Goal: Task Accomplishment & Management: Use online tool/utility

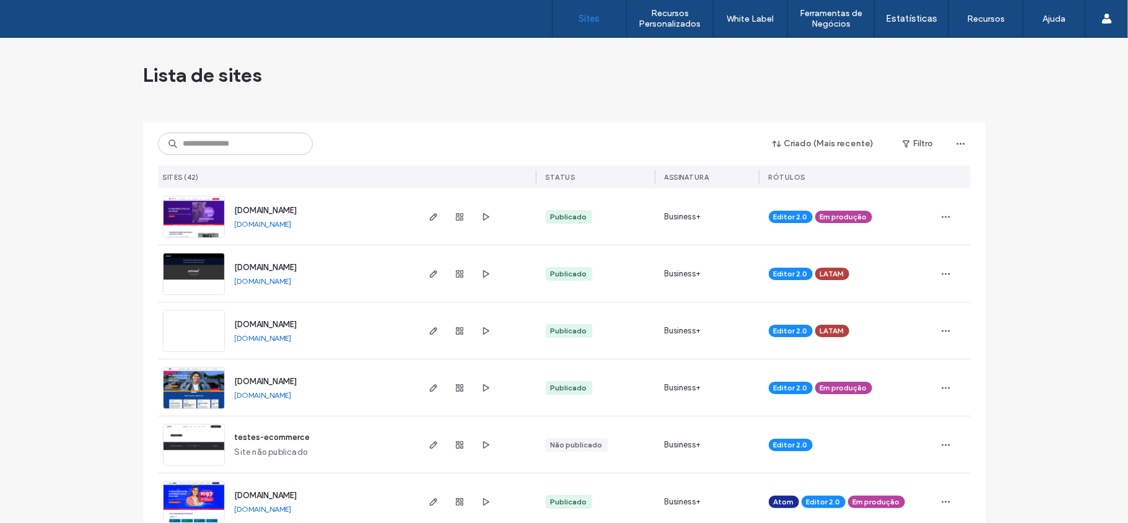
scroll to position [1866, 0]
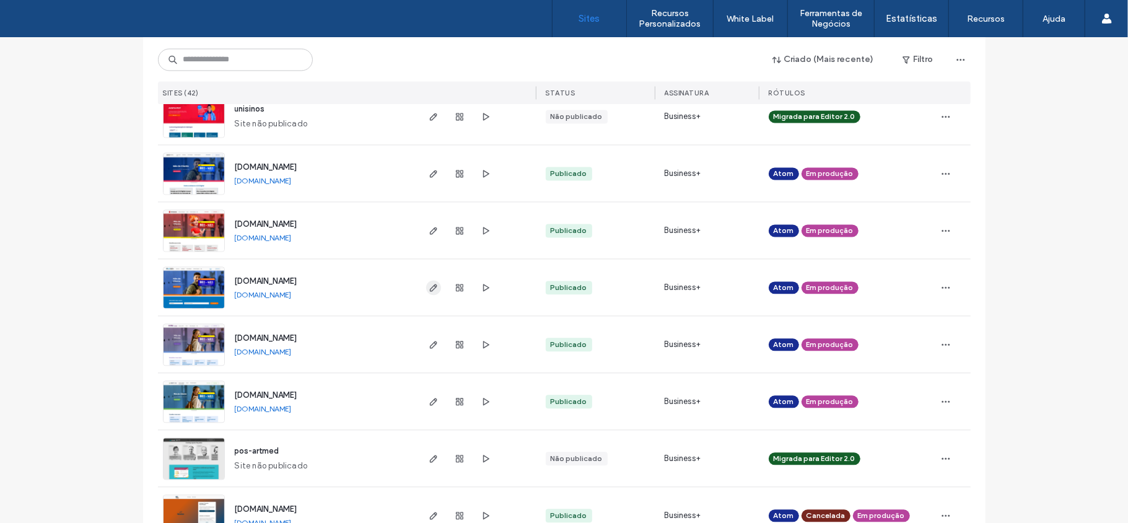
click at [429, 285] on icon "button" at bounding box center [434, 287] width 10 height 10
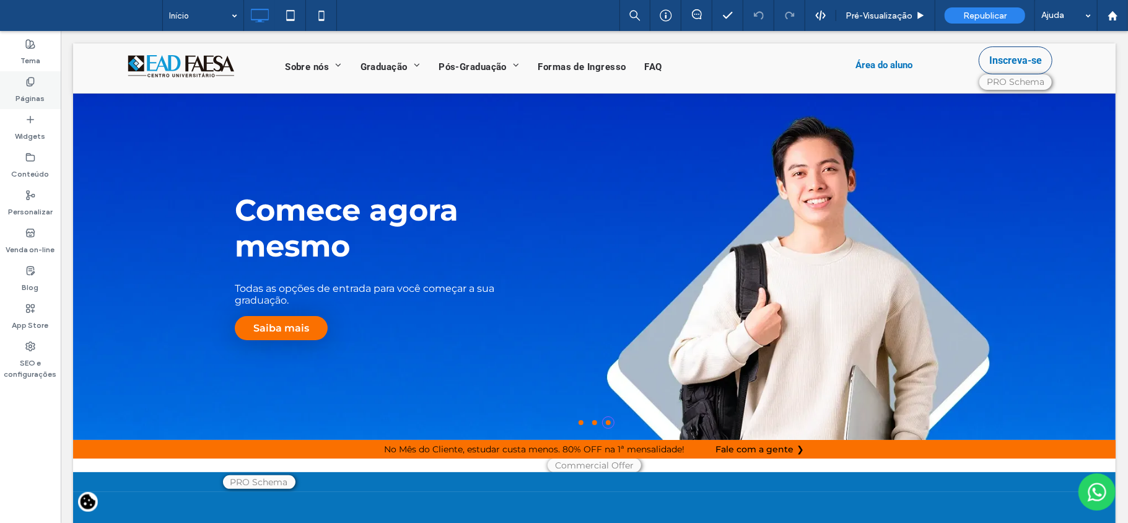
drag, startPoint x: 26, startPoint y: 85, endPoint x: 98, endPoint y: 191, distance: 128.0
click at [26, 85] on icon at bounding box center [30, 82] width 10 height 10
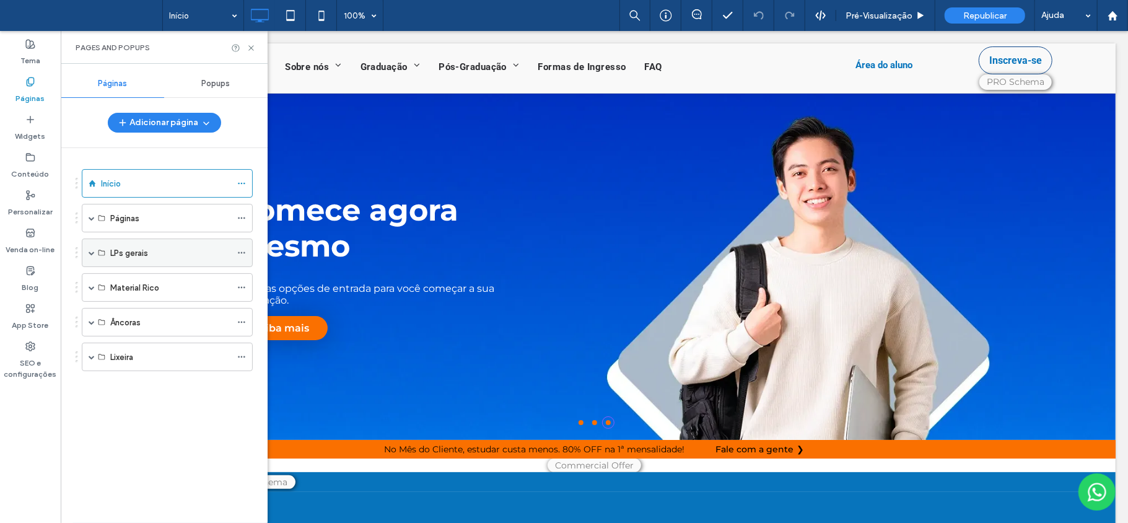
click at [93, 259] on span at bounding box center [92, 252] width 6 height 27
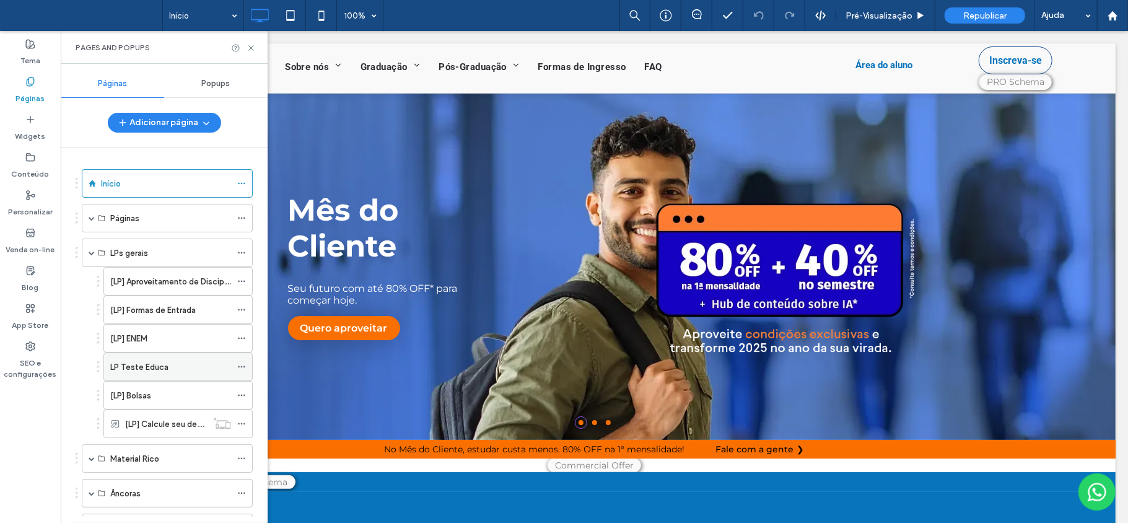
click at [173, 373] on div "LP Teste Educa" at bounding box center [170, 366] width 121 height 13
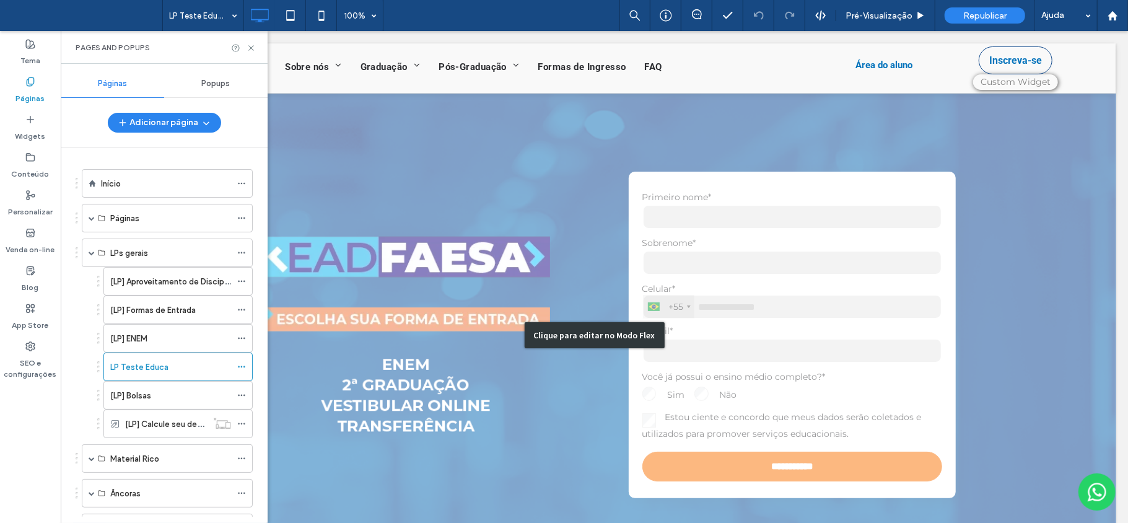
click at [760, 379] on div "Clique para editar no Modo Flex" at bounding box center [593, 334] width 1042 height 484
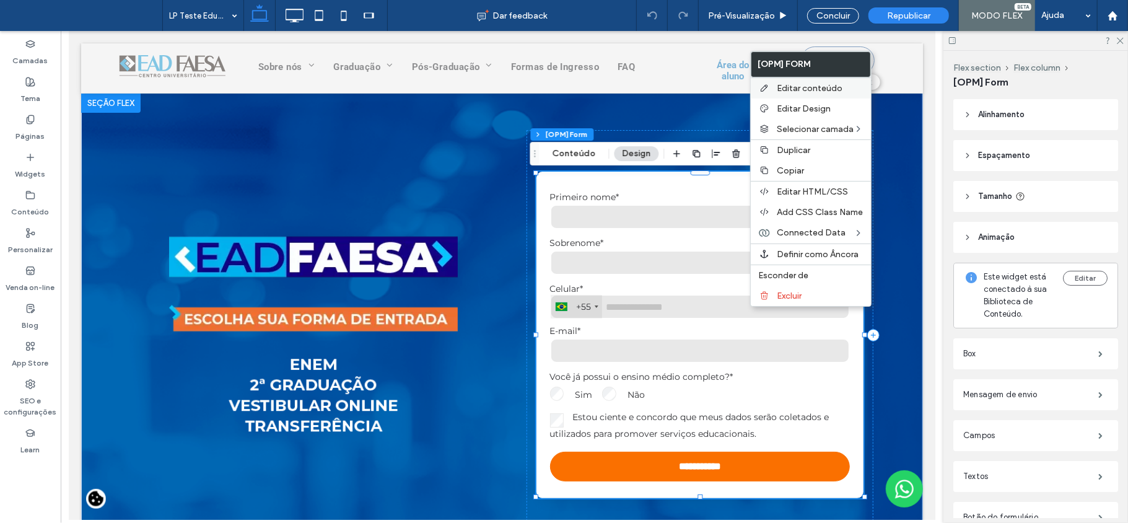
click at [784, 87] on span "Editar conteúdo" at bounding box center [810, 88] width 66 height 11
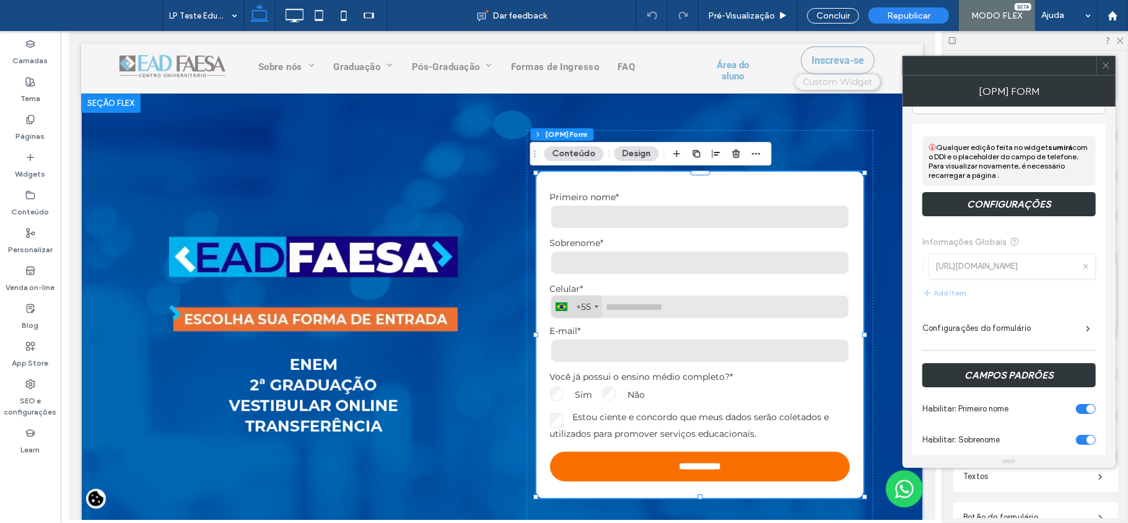
scroll to position [82, 0]
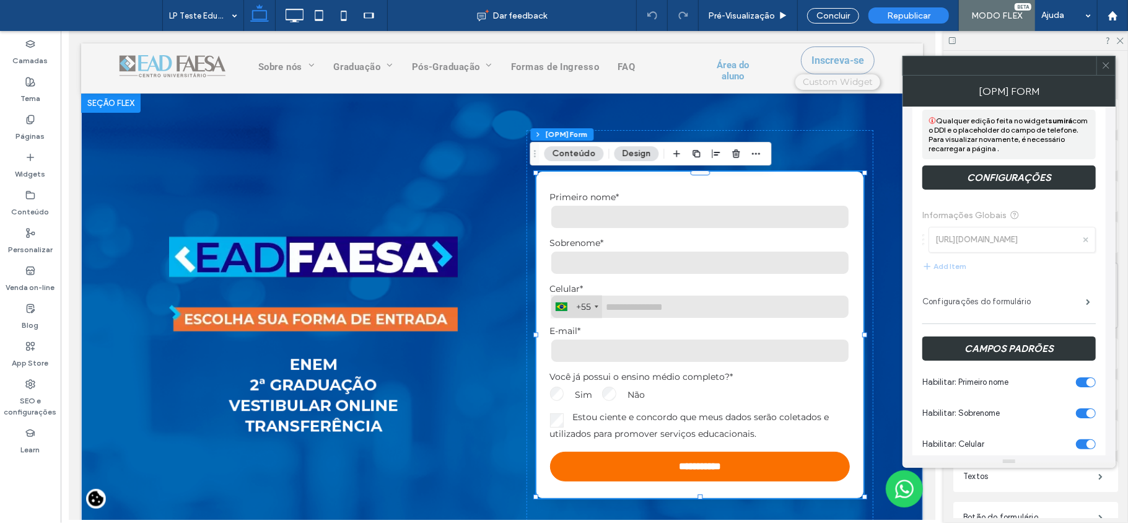
click at [1011, 305] on label "Configurações do formulário" at bounding box center [1003, 301] width 163 height 25
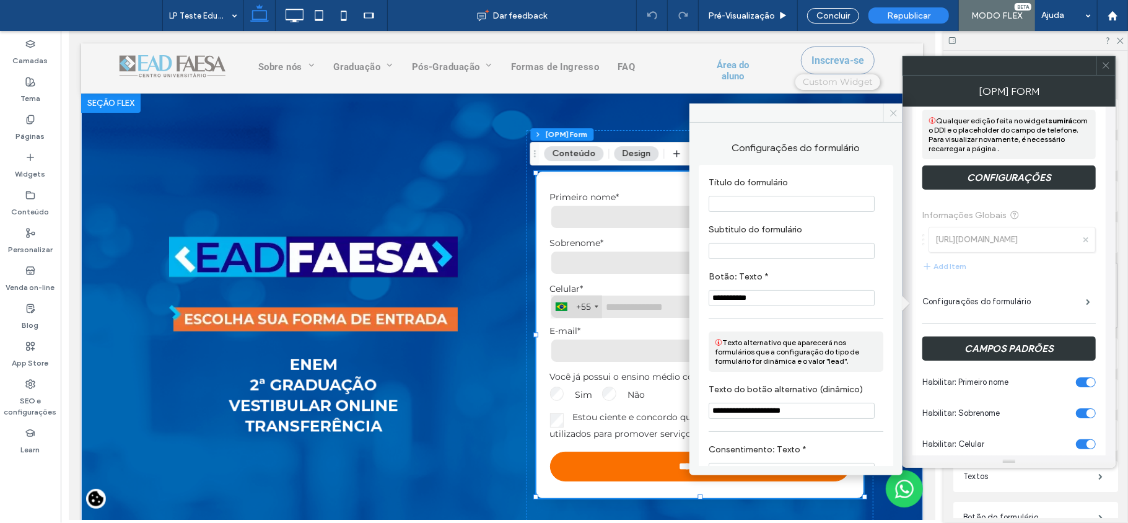
click at [895, 113] on icon at bounding box center [893, 112] width 9 height 9
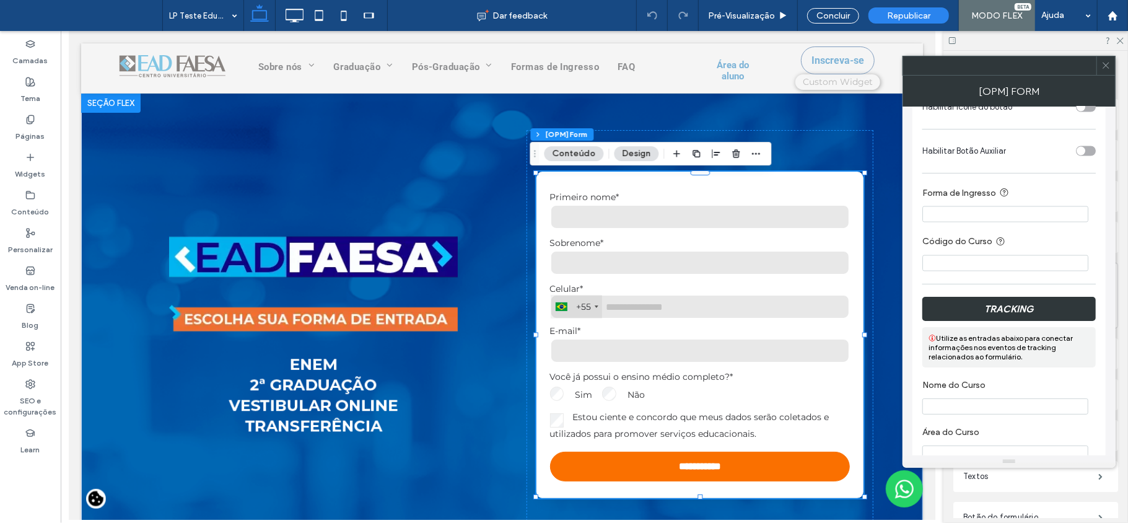
scroll to position [1569, 0]
